Goal: Task Accomplishment & Management: Use online tool/utility

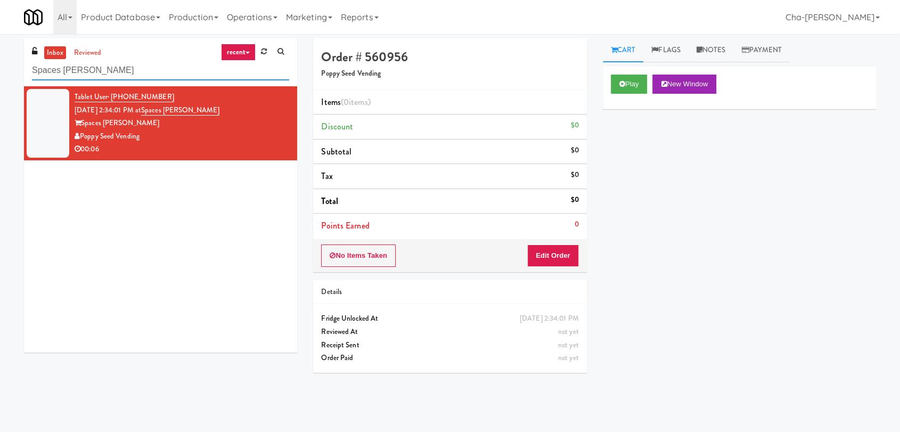
click at [122, 73] on input "Spaces [PERSON_NAME]" at bounding box center [160, 71] width 257 height 20
click at [122, 73] on input "Spaces Kettner" at bounding box center [160, 71] width 257 height 20
paste input "WEL Main Line Pharmacy"
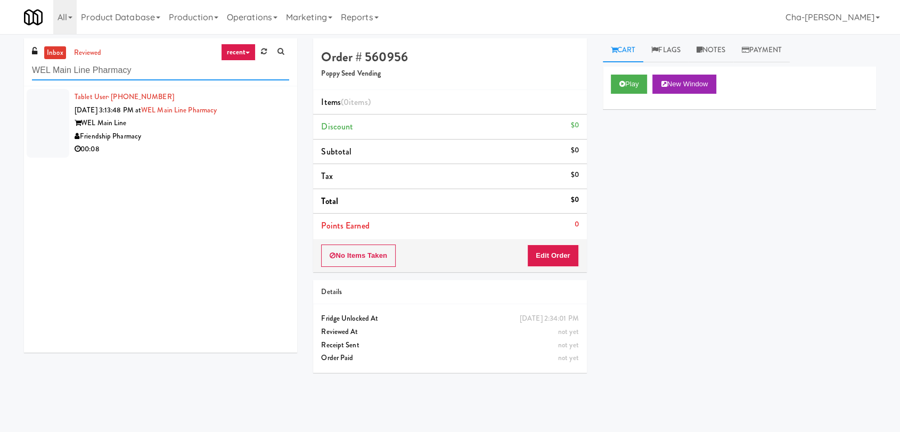
type input "WEL Main Line Pharmacy"
click at [213, 122] on div "WEL Main Line" at bounding box center [182, 123] width 215 height 13
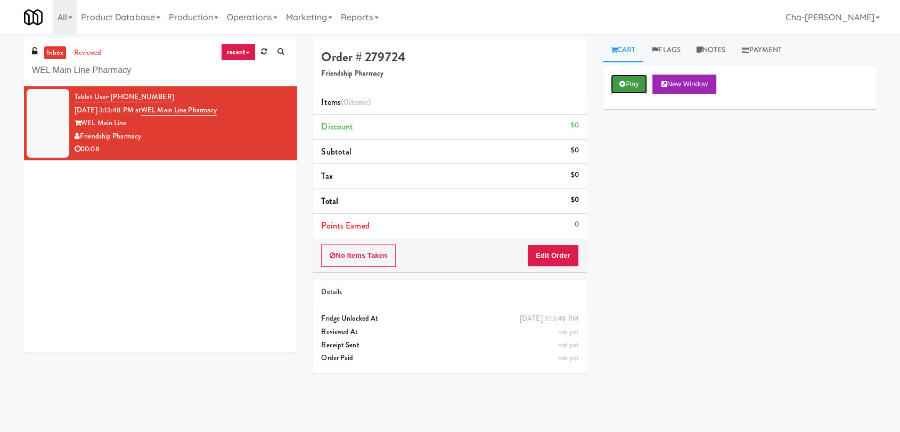
click at [628, 88] on button "Play" at bounding box center [629, 84] width 37 height 19
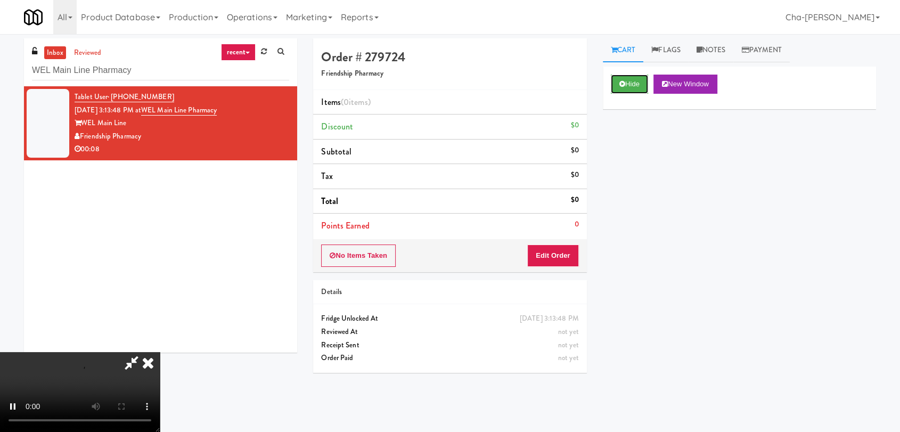
scroll to position [59, 0]
click at [160, 352] on video at bounding box center [80, 392] width 160 height 80
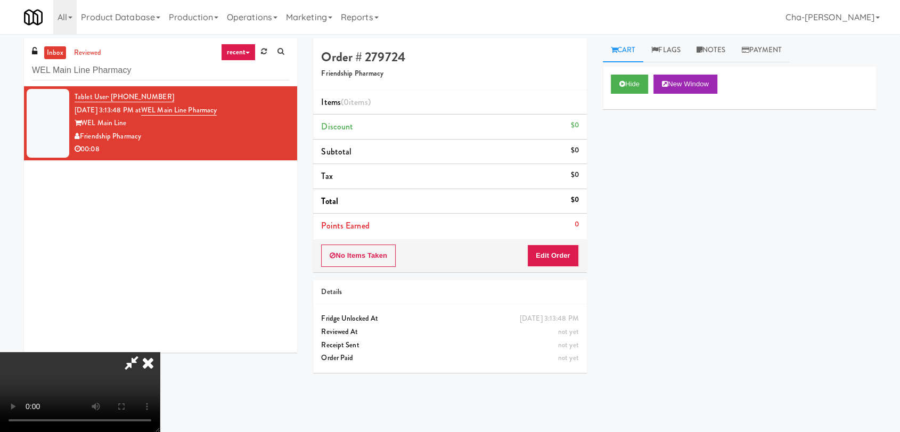
click at [160, 352] on video at bounding box center [80, 392] width 160 height 80
click at [697, 226] on div "Hide New Window Primary Flag Clear Flag if unable to determine what was taken o…" at bounding box center [739, 266] width 273 height 399
click at [160, 352] on video at bounding box center [80, 392] width 160 height 80
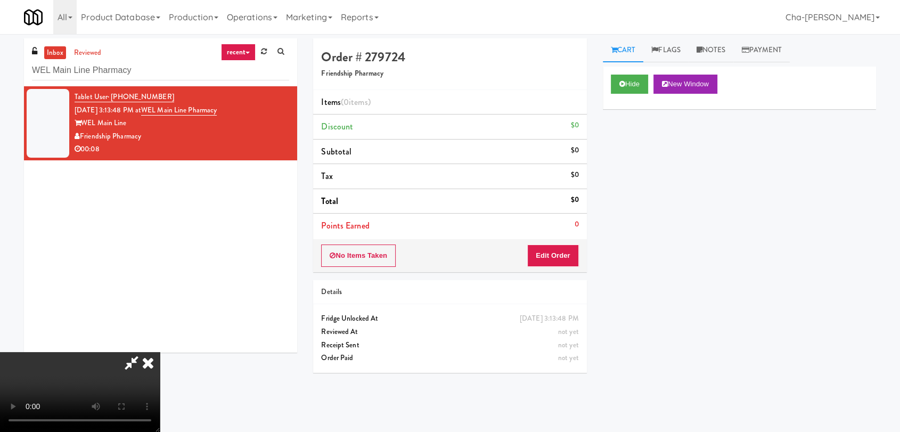
click at [636, 153] on div "Hide New Window Primary Flag Clear Flag if unable to determine what was taken o…" at bounding box center [739, 266] width 273 height 399
click at [258, 19] on link "Operations" at bounding box center [251, 17] width 59 height 34
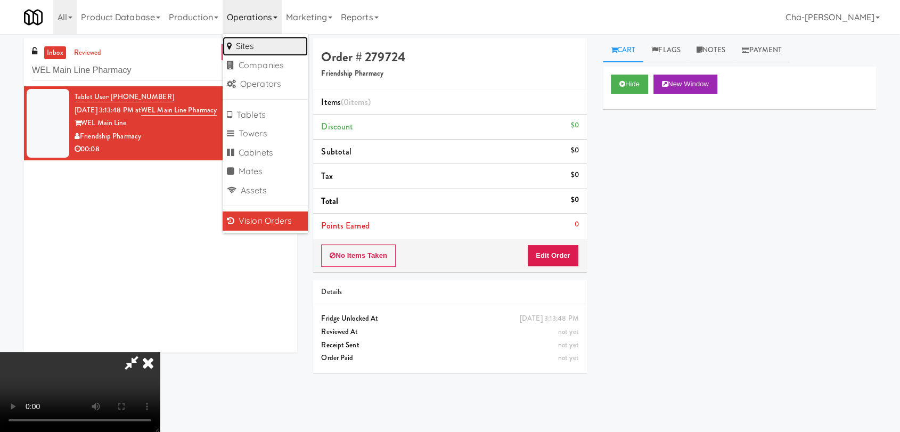
click at [271, 44] on link "Sites" at bounding box center [264, 46] width 85 height 19
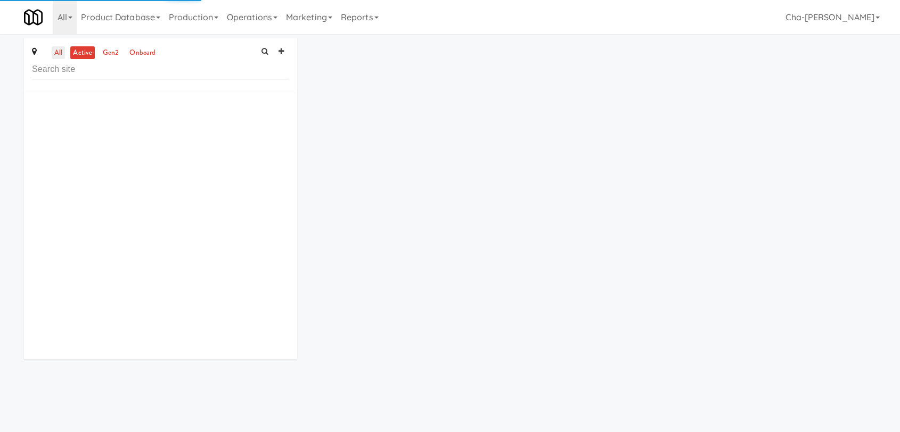
click at [59, 53] on link "all" at bounding box center [58, 52] width 13 height 13
click at [68, 68] on input "text" at bounding box center [160, 70] width 257 height 20
paste input "WEL Main Line Pharmacy"
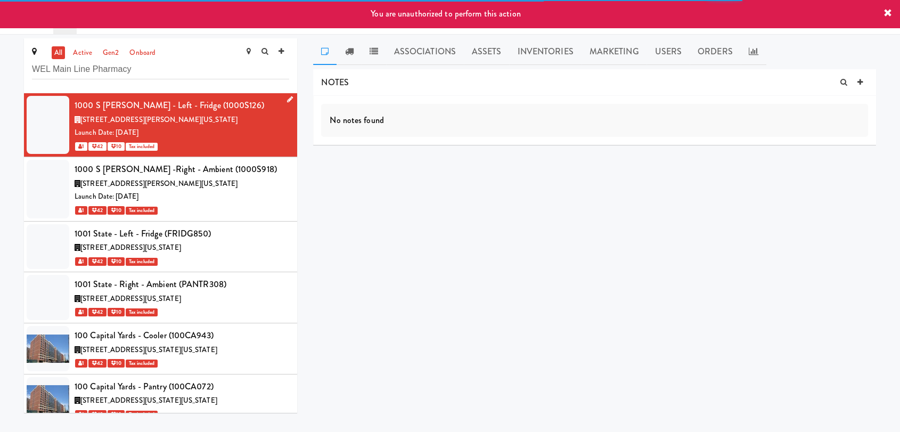
click at [287, 100] on icon at bounding box center [290, 99] width 6 height 7
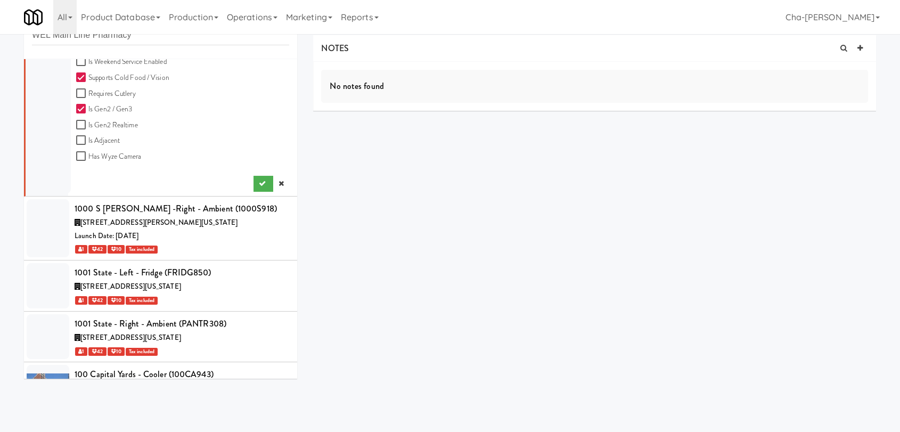
scroll to position [532, 0]
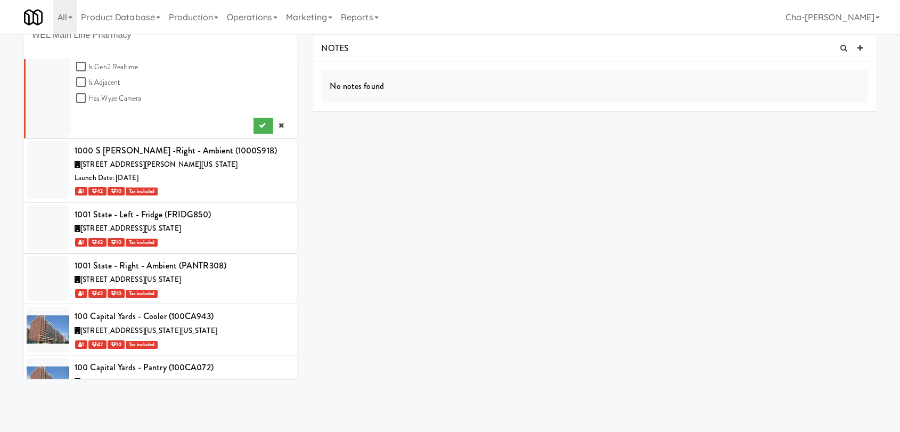
click at [275, 125] on link at bounding box center [281, 126] width 16 height 16
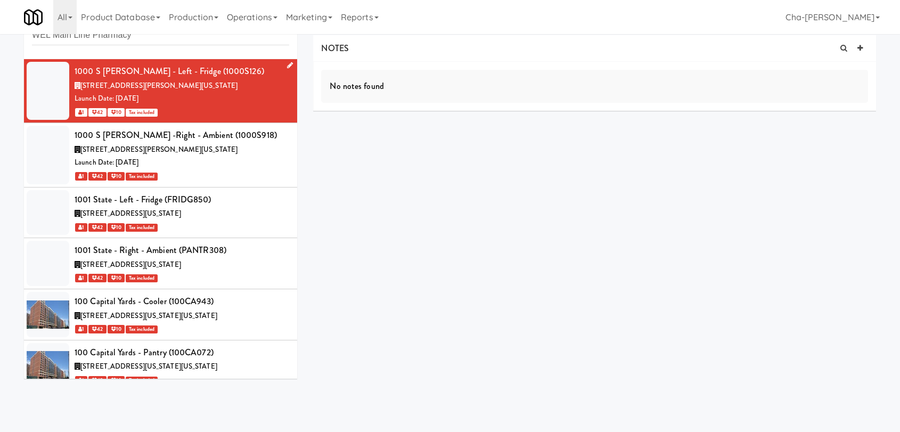
scroll to position [0, 0]
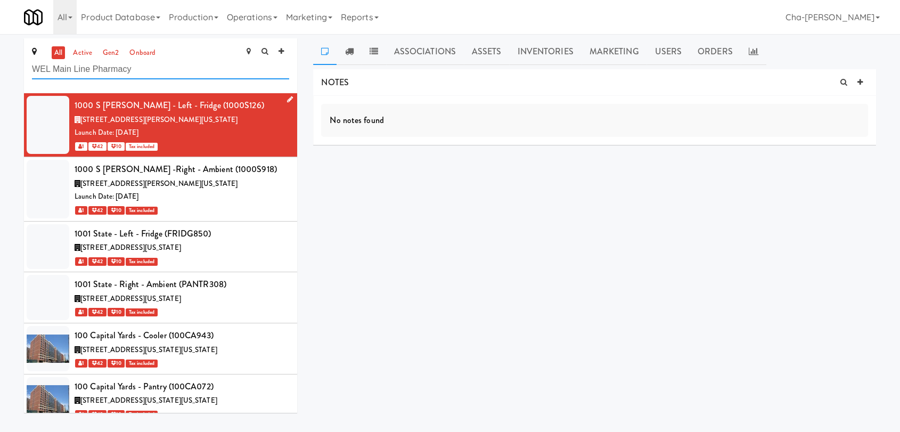
click at [152, 68] on input "WEL Main Line Pharmacy" at bounding box center [160, 70] width 257 height 20
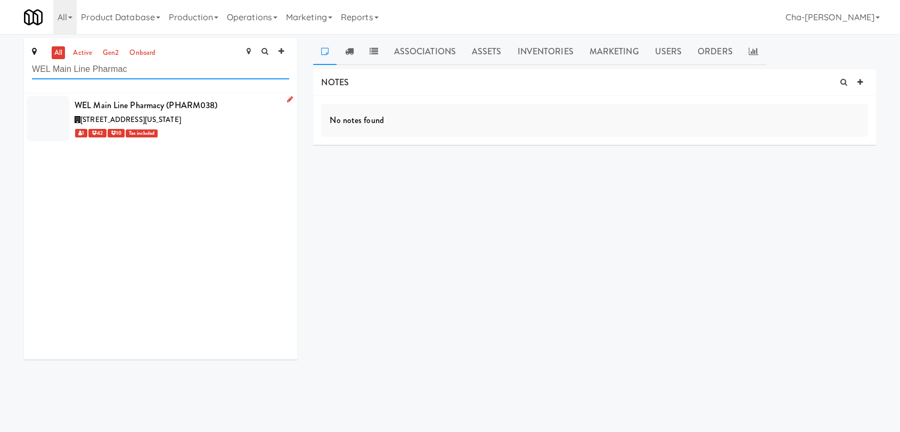
type input "WEL Main Line Pharmac"
click at [283, 101] on link at bounding box center [288, 99] width 10 height 13
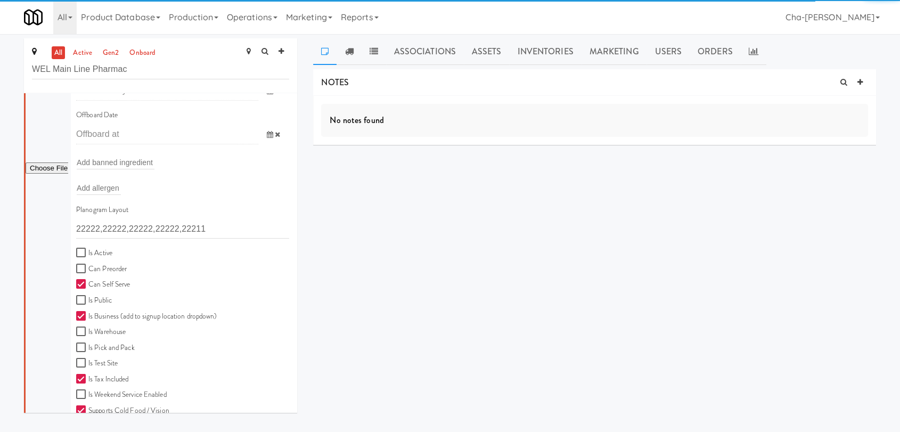
scroll to position [177, 0]
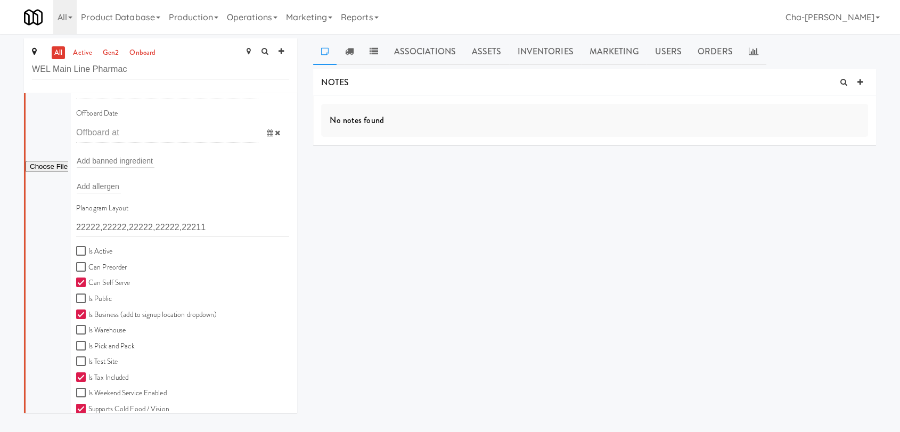
click at [93, 250] on label "Is Active" at bounding box center [94, 251] width 36 height 13
click at [88, 250] on input "Is Active" at bounding box center [82, 251] width 12 height 9
checkbox input "true"
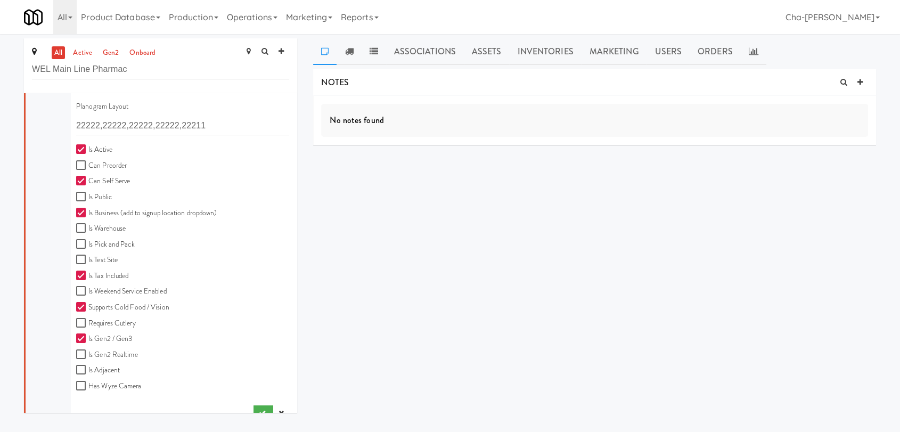
scroll to position [295, 0]
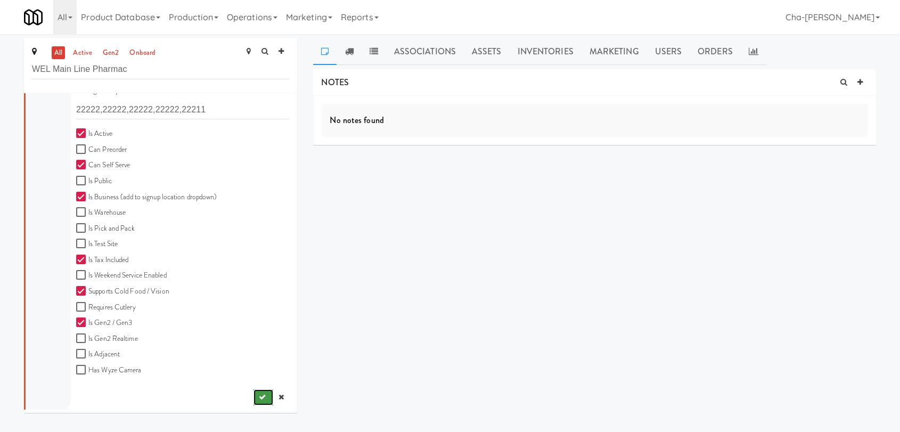
click at [259, 397] on icon "submit" at bounding box center [262, 396] width 7 height 7
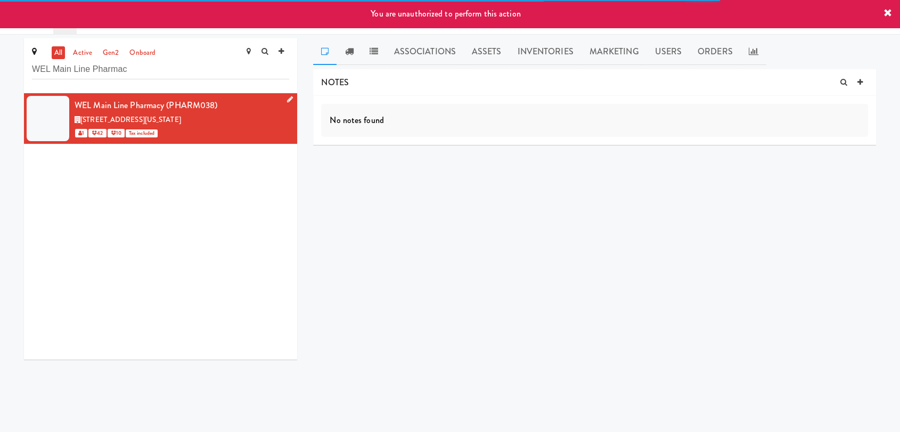
click at [886, 12] on icon at bounding box center [887, 13] width 9 height 9
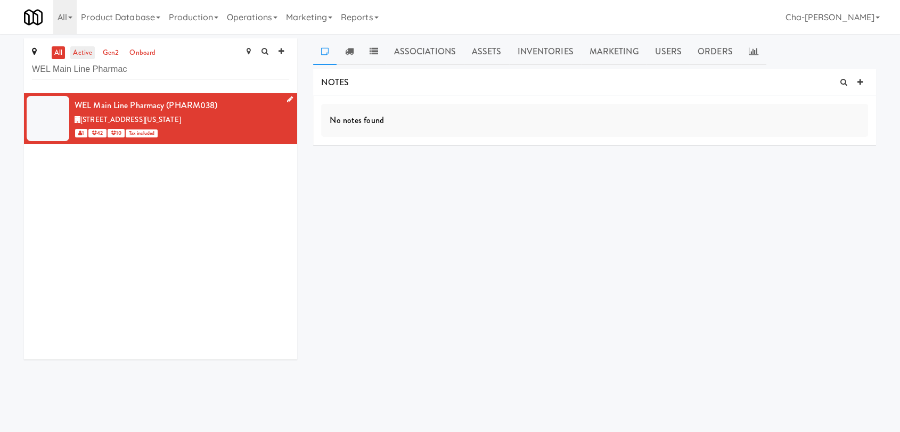
click at [93, 56] on link "active" at bounding box center [82, 52] width 24 height 13
click at [287, 102] on icon at bounding box center [290, 99] width 6 height 7
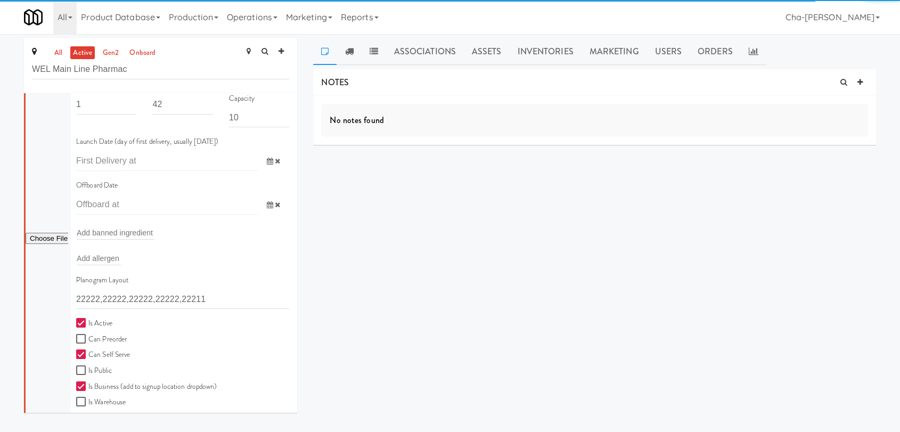
scroll to position [295, 0]
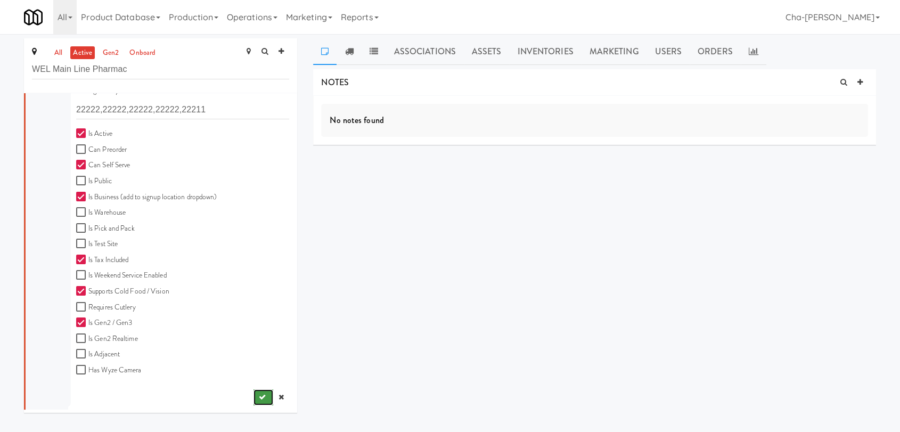
click at [259, 394] on icon "submit" at bounding box center [262, 396] width 7 height 7
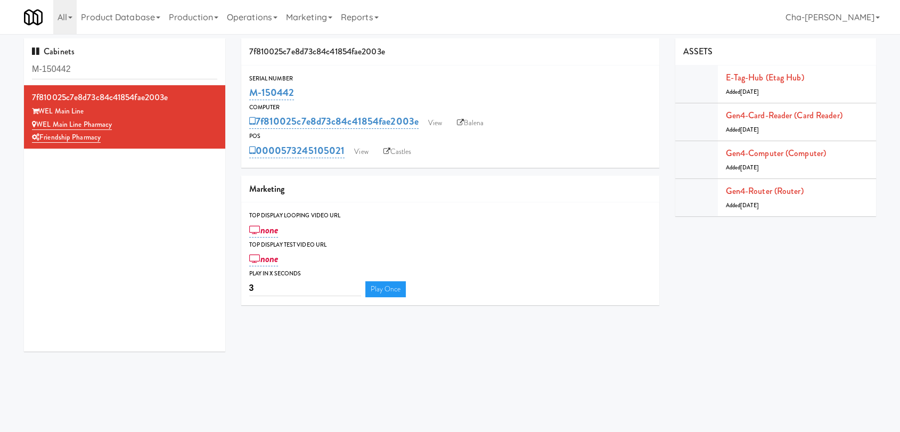
click at [248, 97] on div "Serial Number M-150442" at bounding box center [450, 87] width 418 height 29
click at [436, 127] on link "View" at bounding box center [435, 123] width 24 height 16
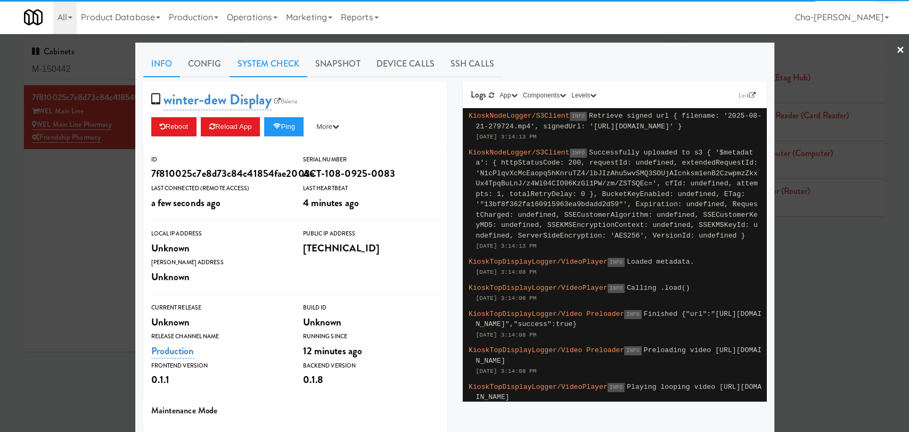
click at [263, 64] on link "System Check" at bounding box center [268, 64] width 78 height 27
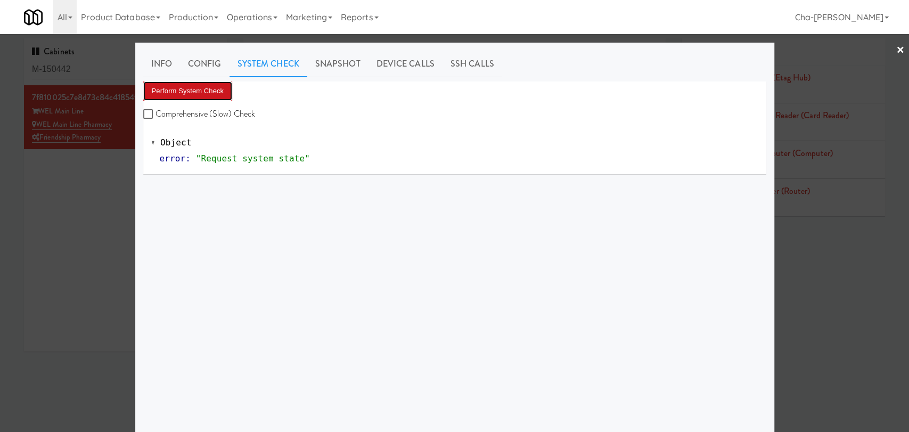
click at [207, 91] on button "Perform System Check" at bounding box center [187, 90] width 89 height 19
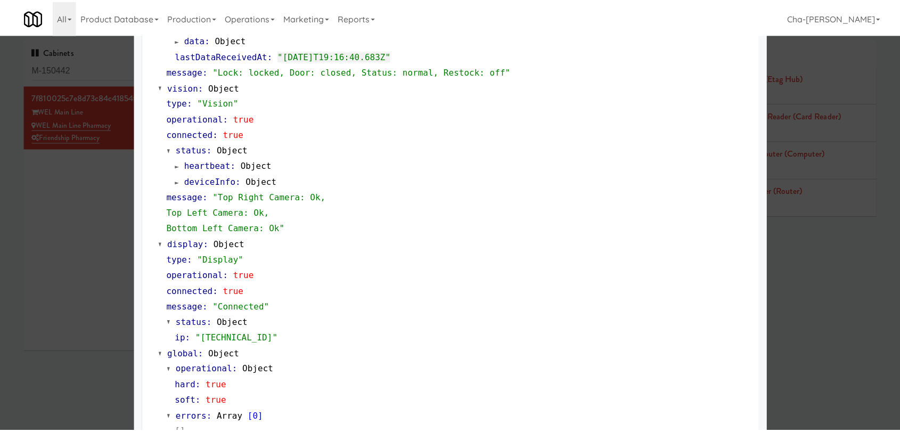
scroll to position [395, 0]
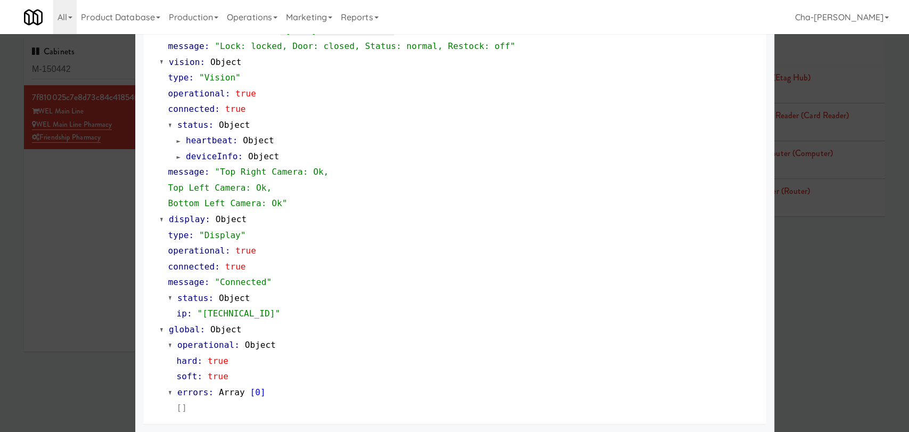
click at [100, 204] on div at bounding box center [454, 216] width 909 height 432
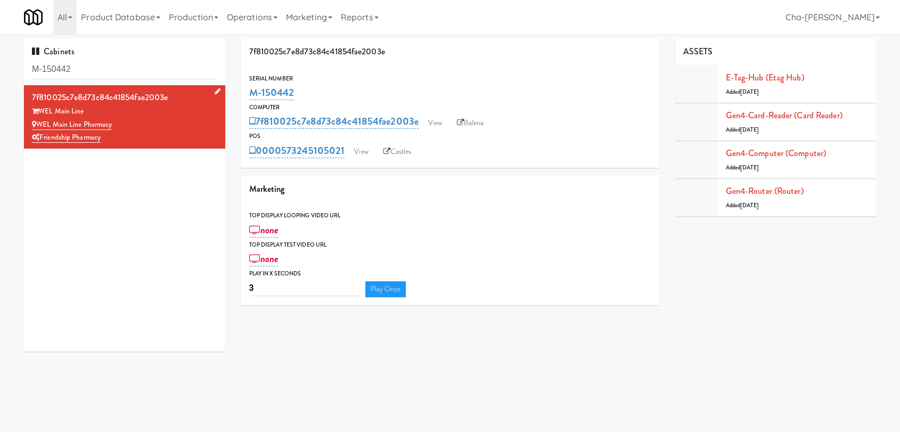
drag, startPoint x: 128, startPoint y: 122, endPoint x: 38, endPoint y: 122, distance: 89.4
click at [38, 122] on div "WEL Main Line Pharmacy" at bounding box center [124, 124] width 185 height 13
copy link "WEL Main Line Pharmacy"
click at [511, 106] on div "Computer" at bounding box center [450, 107] width 402 height 11
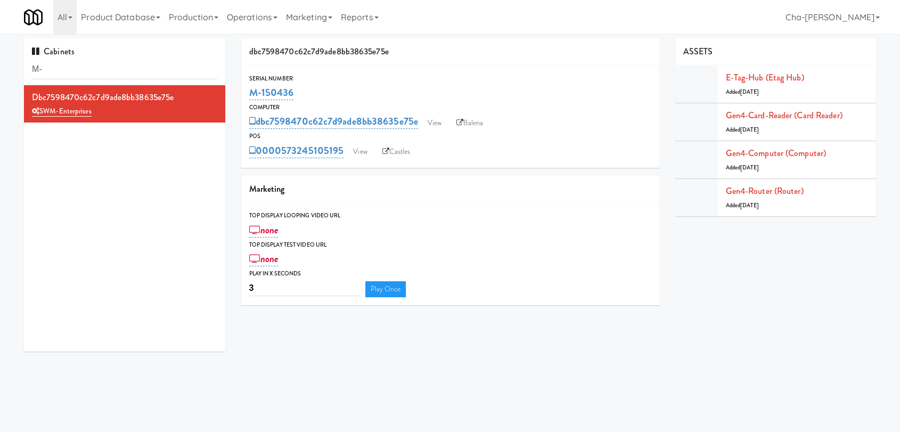
type input "M"
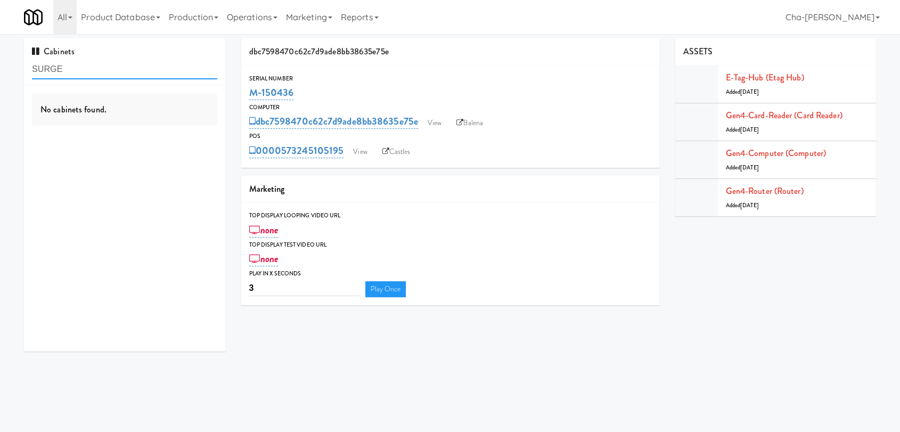
click at [116, 72] on input "SURGE" at bounding box center [124, 70] width 185 height 20
type input "S"
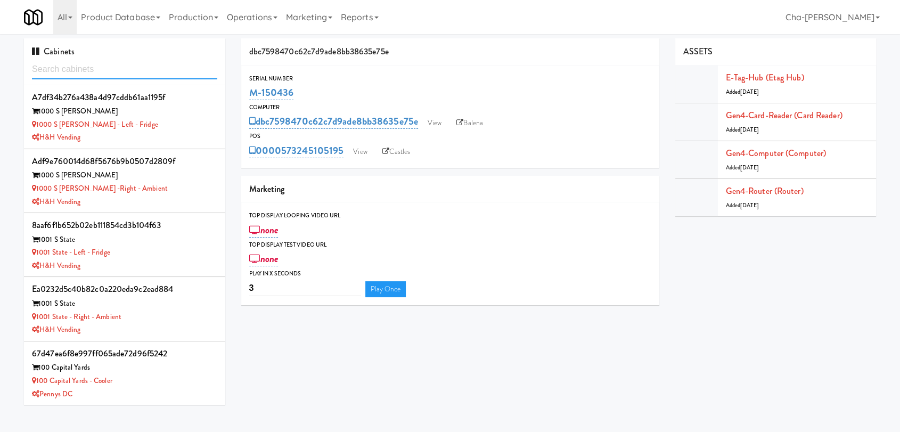
click at [138, 69] on input "text" at bounding box center [124, 70] width 185 height 20
paste input "M-107343"
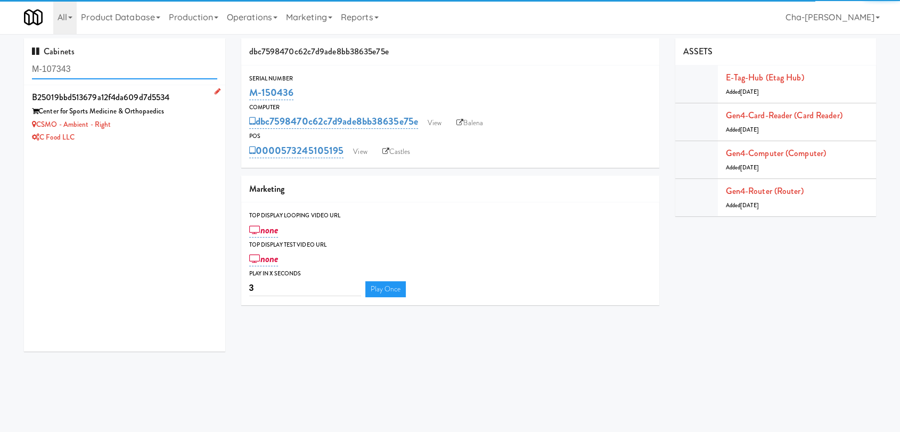
type input "M-107343"
click at [158, 125] on div "CSMO - Ambient - Right" at bounding box center [124, 124] width 185 height 13
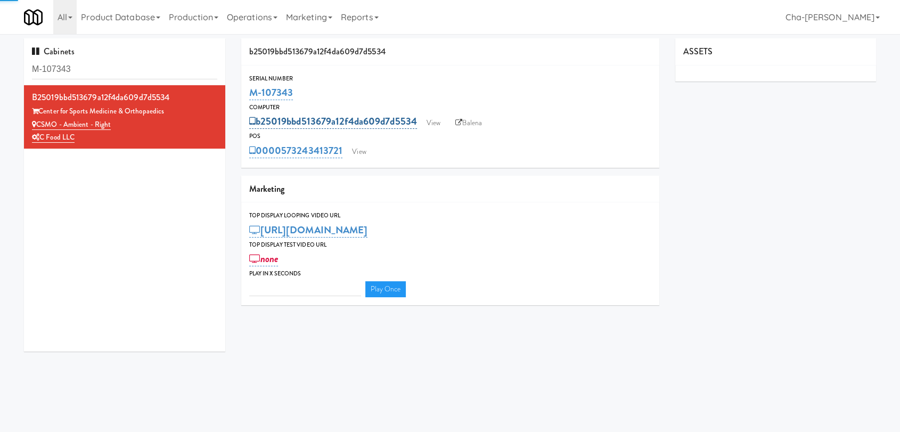
type input "3"
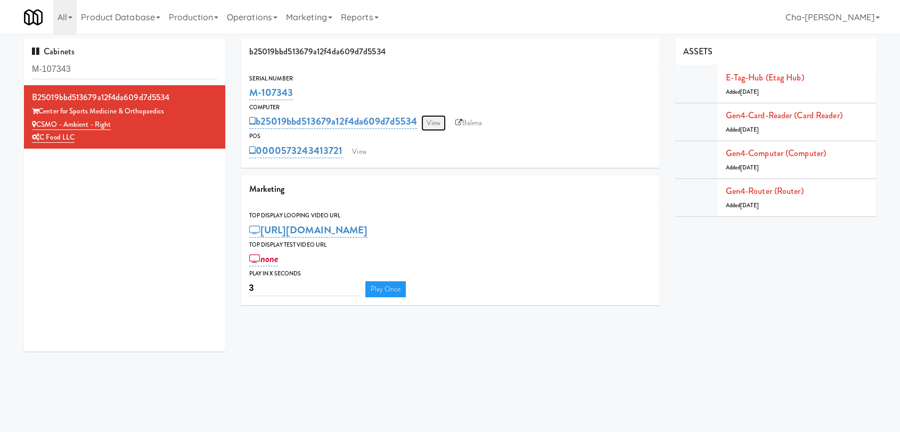
click at [438, 127] on link "View" at bounding box center [433, 123] width 24 height 16
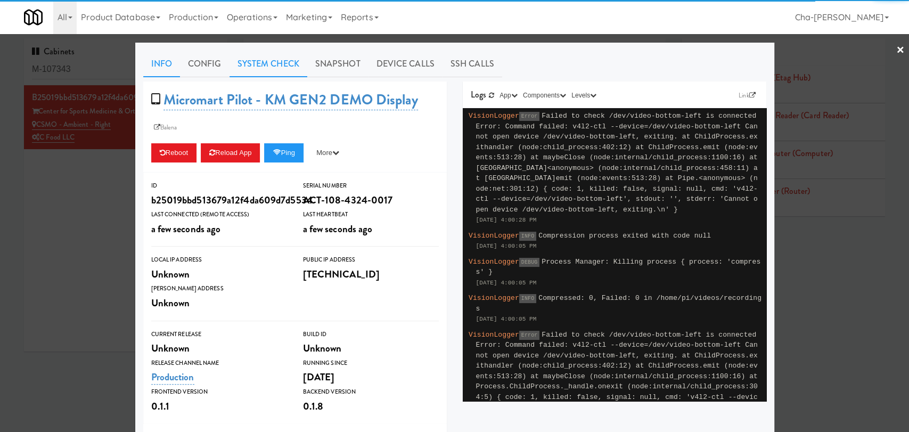
click at [281, 62] on link "System Check" at bounding box center [268, 64] width 78 height 27
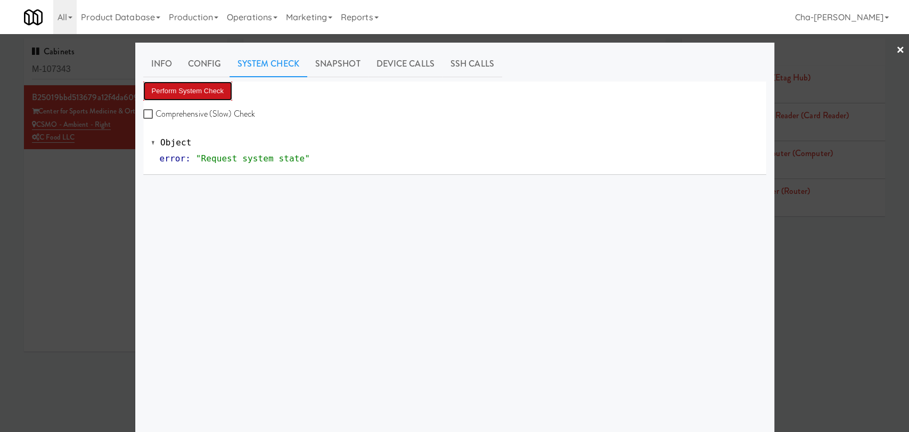
click at [183, 90] on button "Perform System Check" at bounding box center [187, 90] width 89 height 19
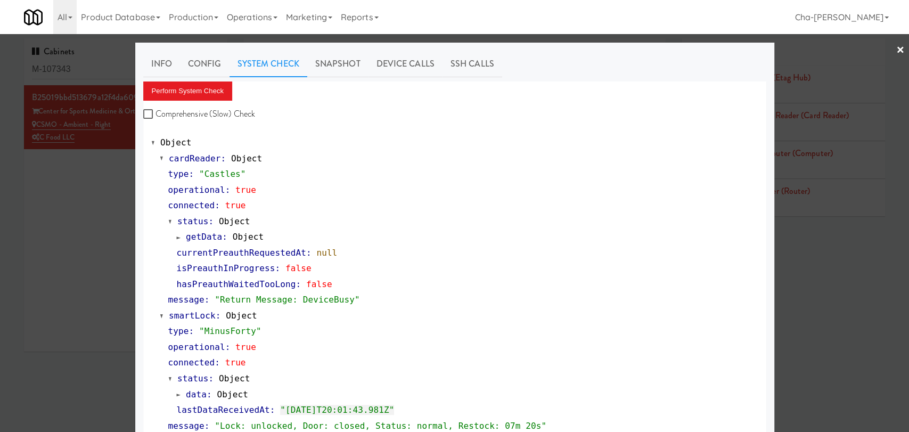
drag, startPoint x: 310, startPoint y: 70, endPoint x: 494, endPoint y: 158, distance: 204.3
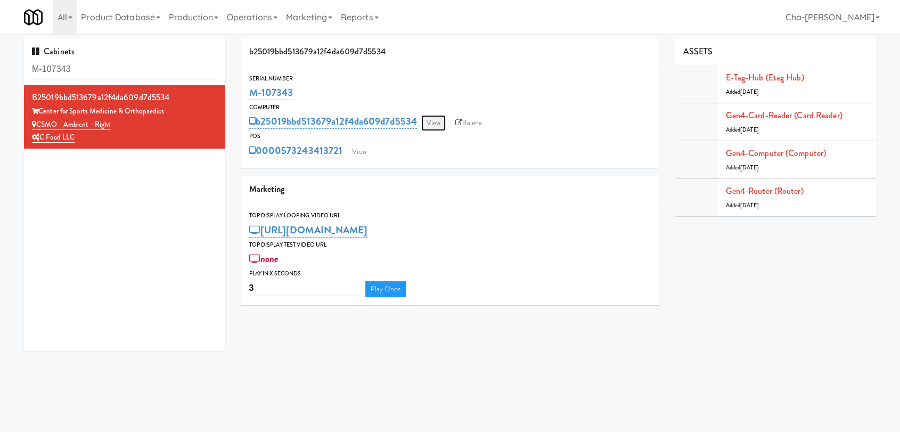
click at [432, 119] on link "View" at bounding box center [433, 123] width 24 height 16
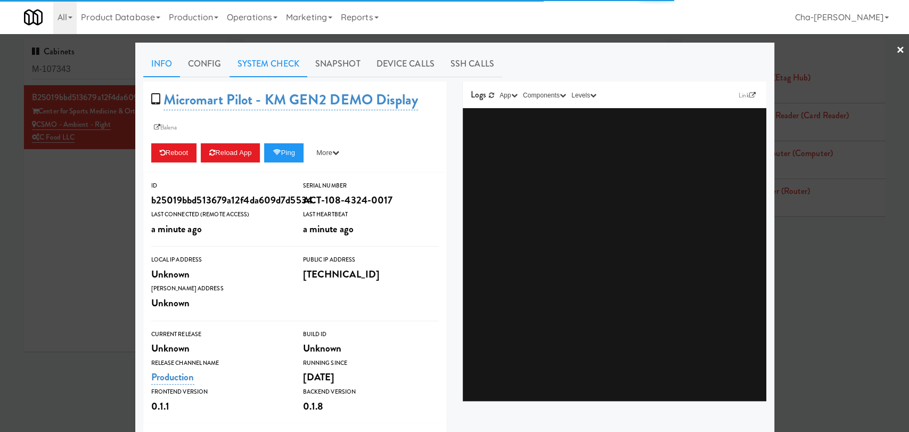
click at [269, 67] on link "System Check" at bounding box center [268, 64] width 78 height 27
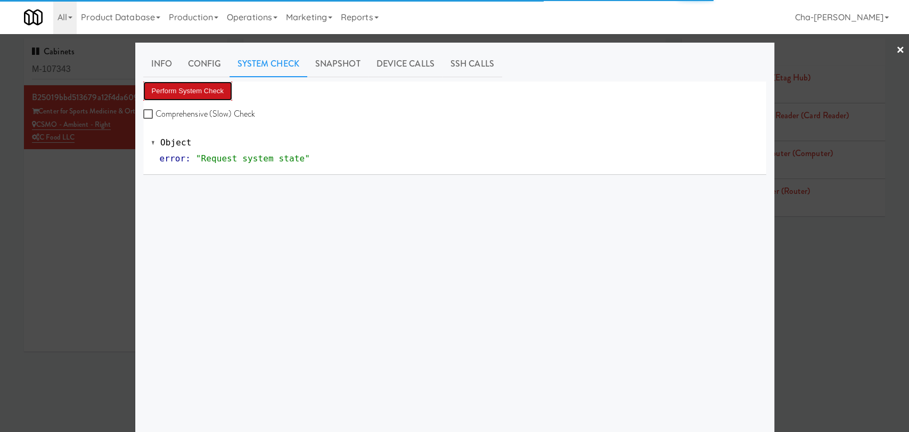
click at [188, 86] on button "Perform System Check" at bounding box center [187, 90] width 89 height 19
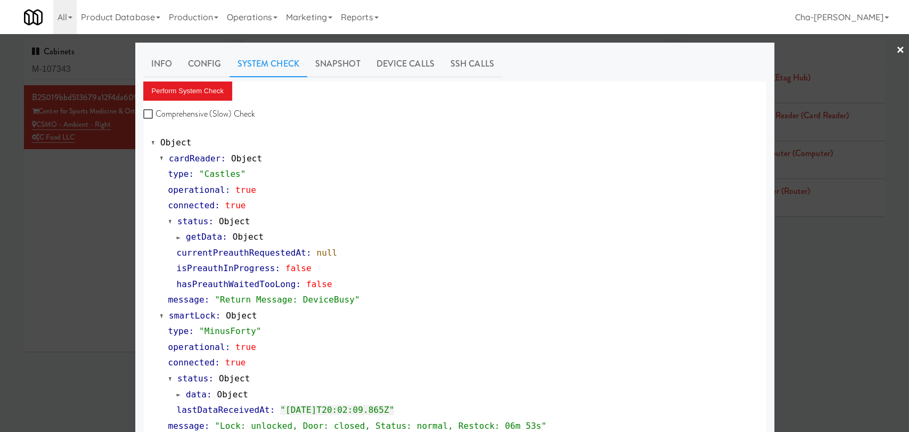
click at [68, 202] on div at bounding box center [454, 216] width 909 height 432
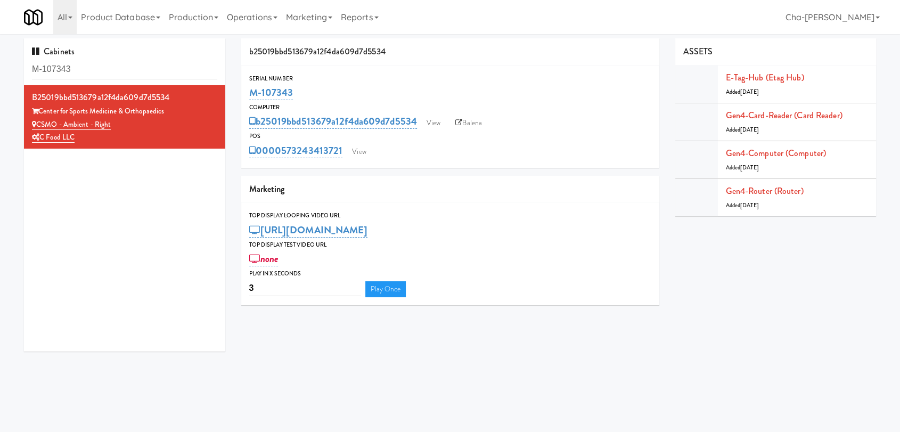
drag, startPoint x: 302, startPoint y: 97, endPoint x: 238, endPoint y: 95, distance: 63.9
click at [238, 95] on div "b25019bbd513679a12f4da609d7d5534 Serial Number M-107343 Computer b25019bbd51367…" at bounding box center [450, 175] width 434 height 275
copy link "M-107343"
